Goal: Task Accomplishment & Management: Use online tool/utility

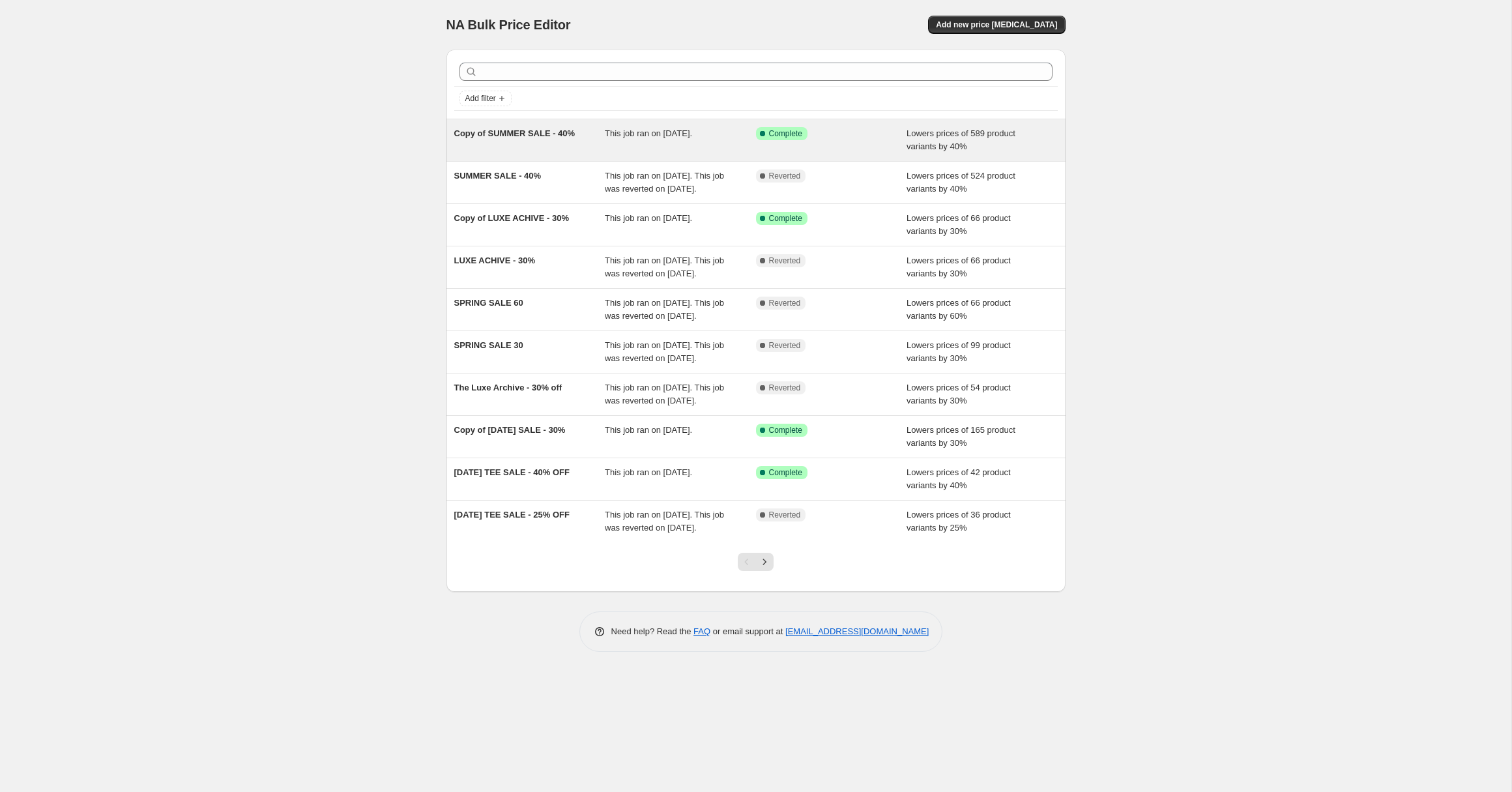
click at [498, 146] on div "Copy of SUMMER SALE - 40%" at bounding box center [529, 140] width 151 height 26
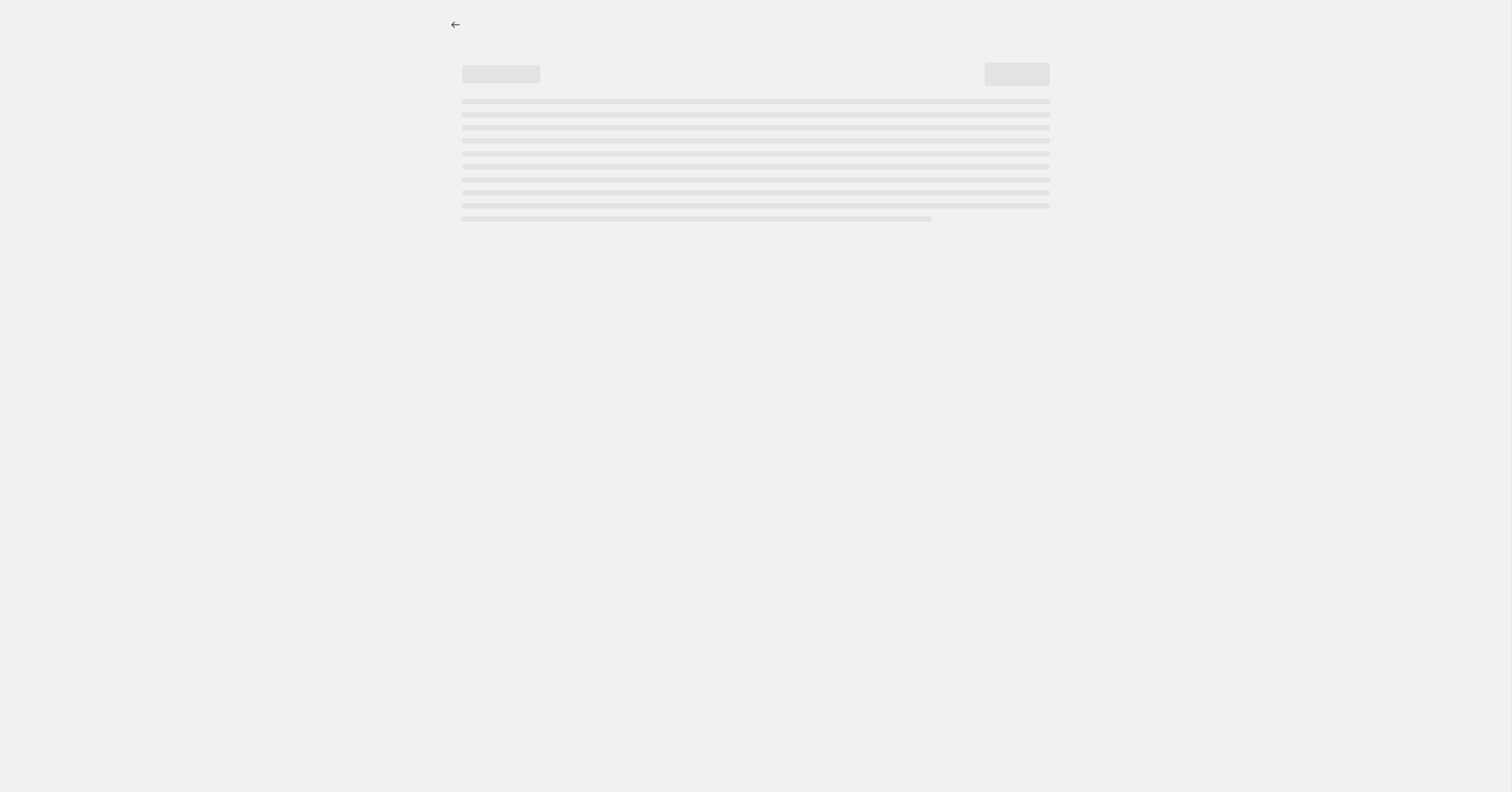
select select "percentage"
select select "collection"
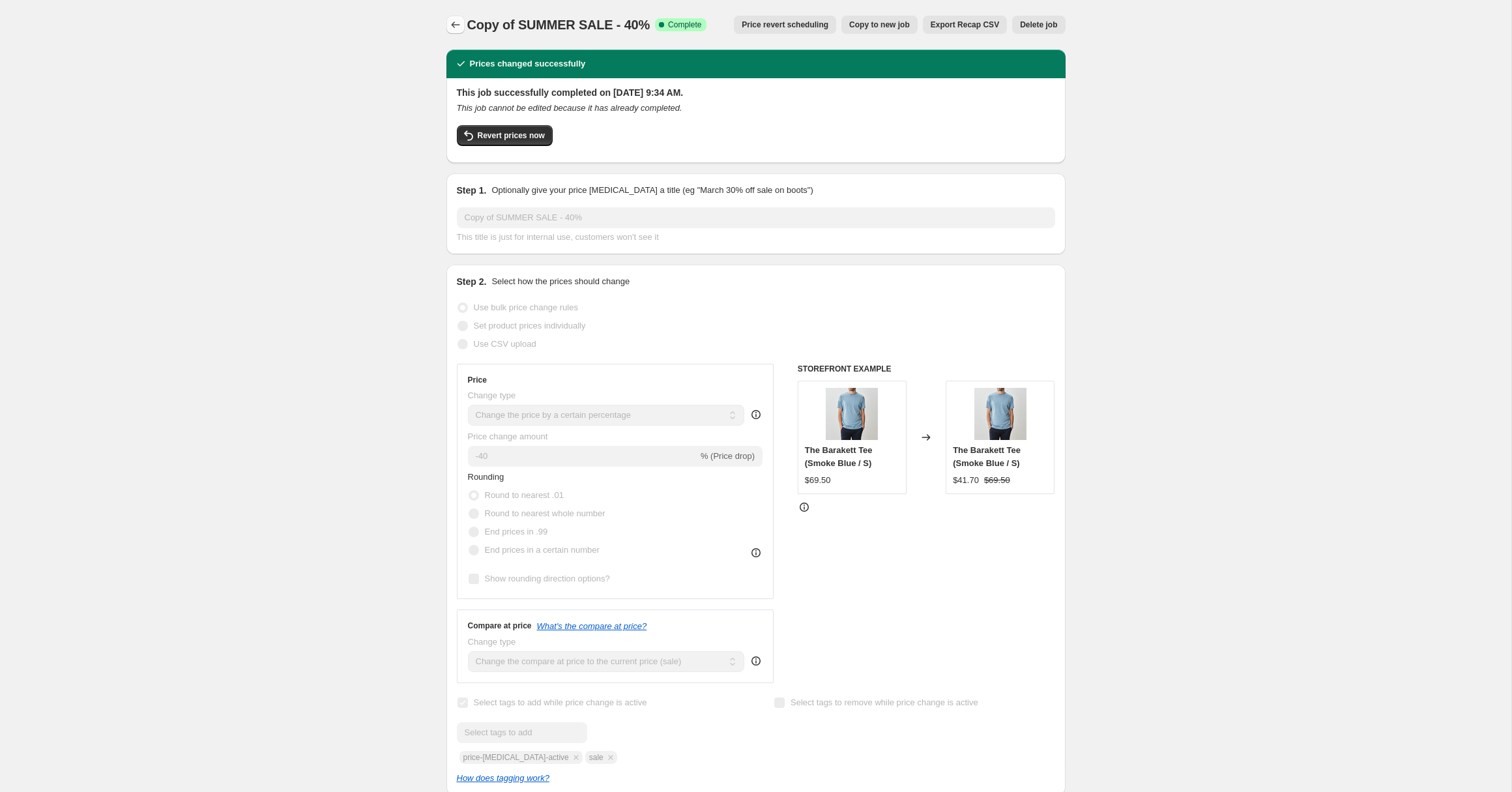
click at [455, 26] on icon "Price change jobs" at bounding box center [455, 25] width 13 height 13
